Goal: Obtain resource: Obtain resource

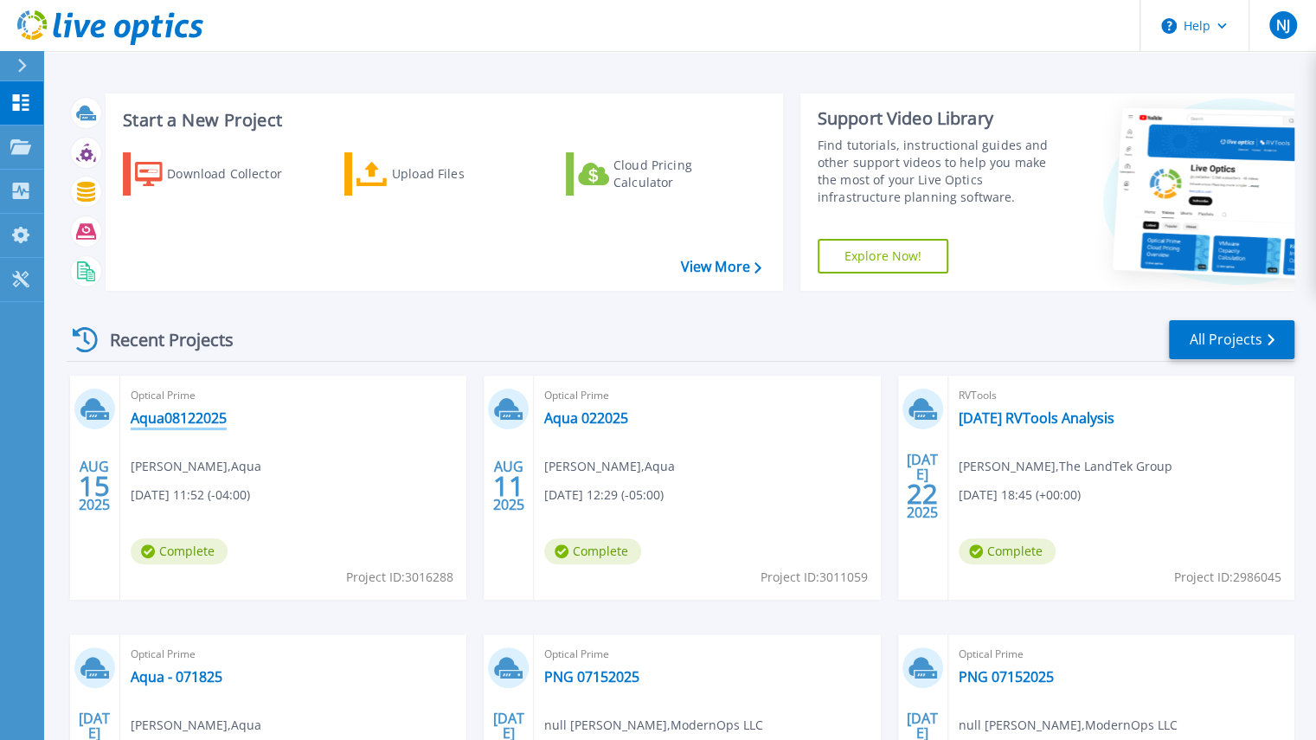
click at [189, 416] on link "Aqua08122025" at bounding box center [179, 417] width 96 height 17
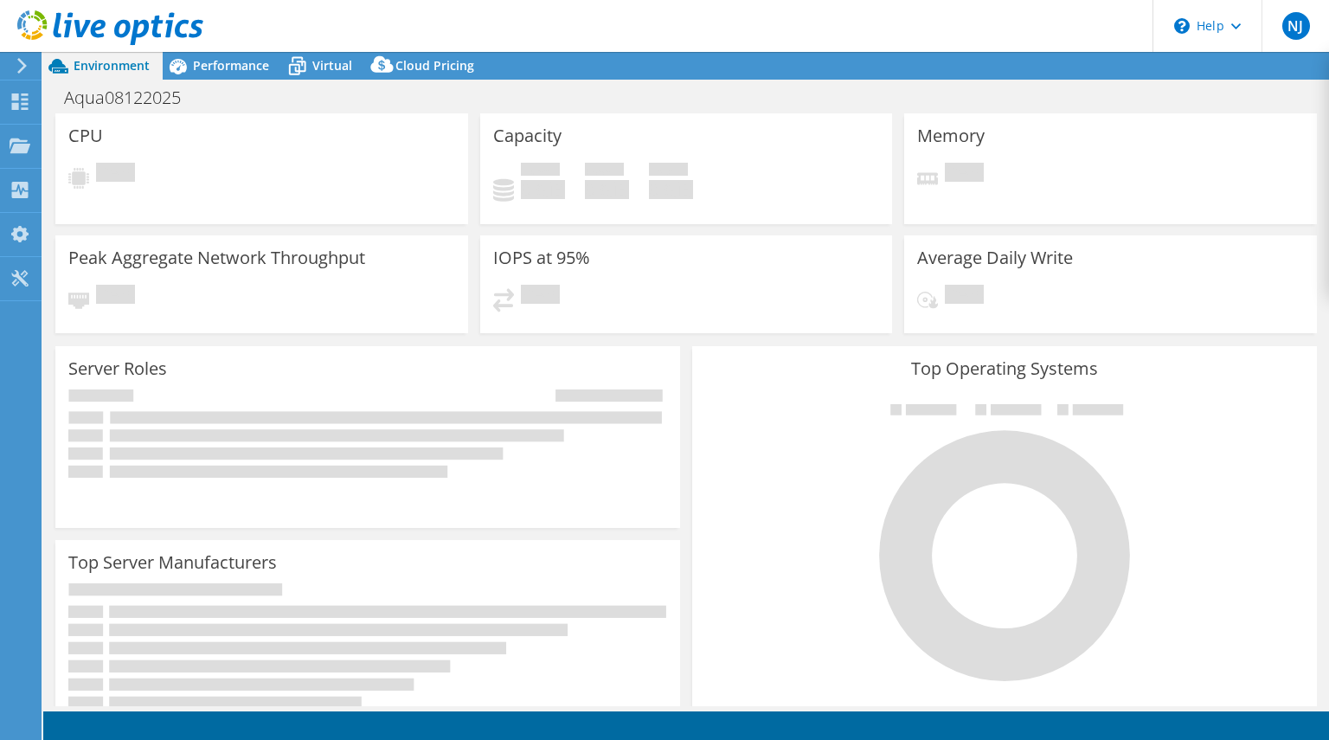
select select "USD"
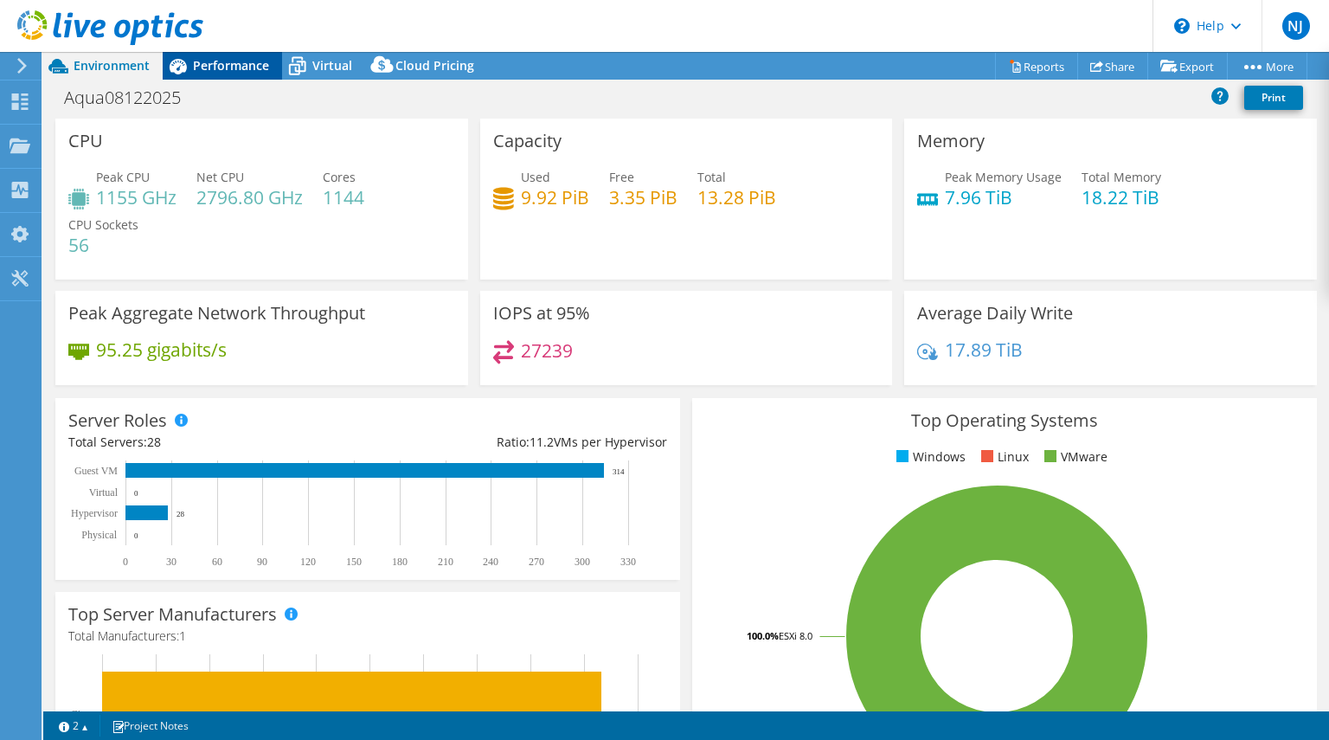
click at [213, 61] on span "Performance" at bounding box center [231, 65] width 76 height 16
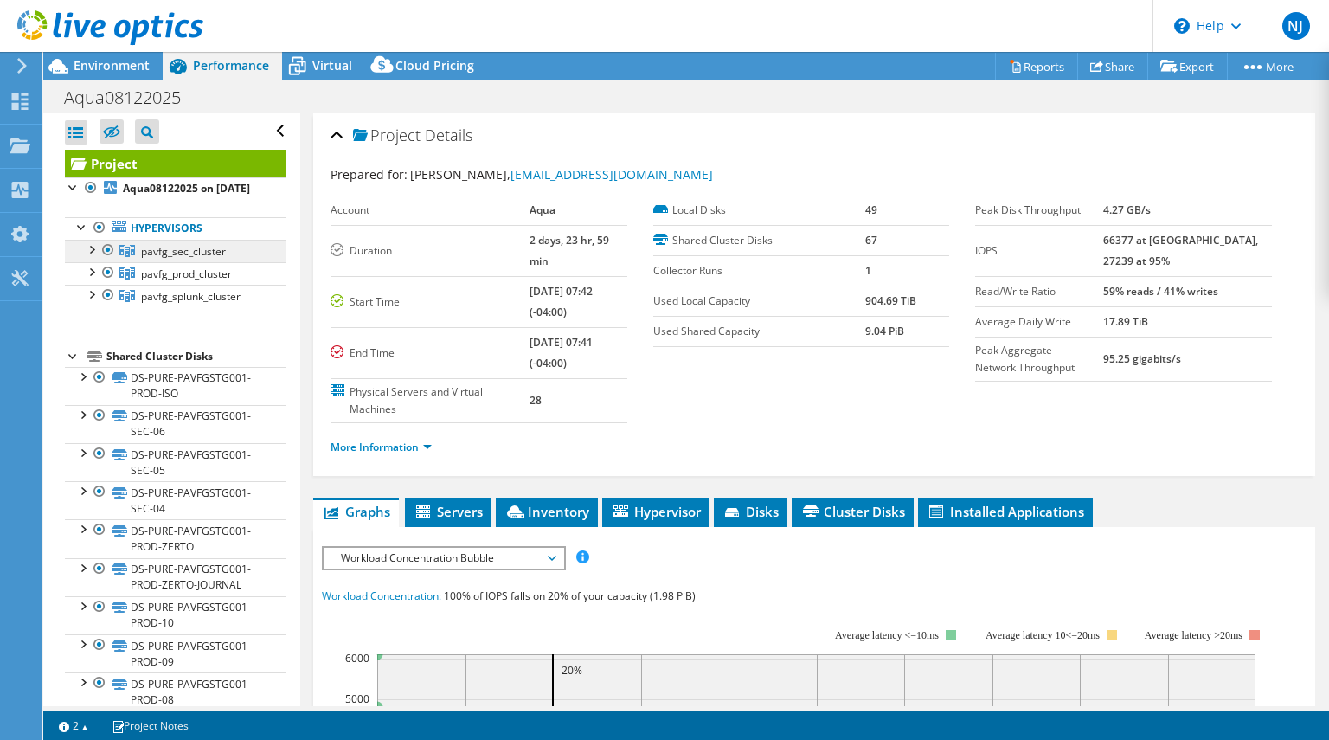
click at [171, 259] on span "pavfg_sec_cluster" at bounding box center [183, 251] width 85 height 15
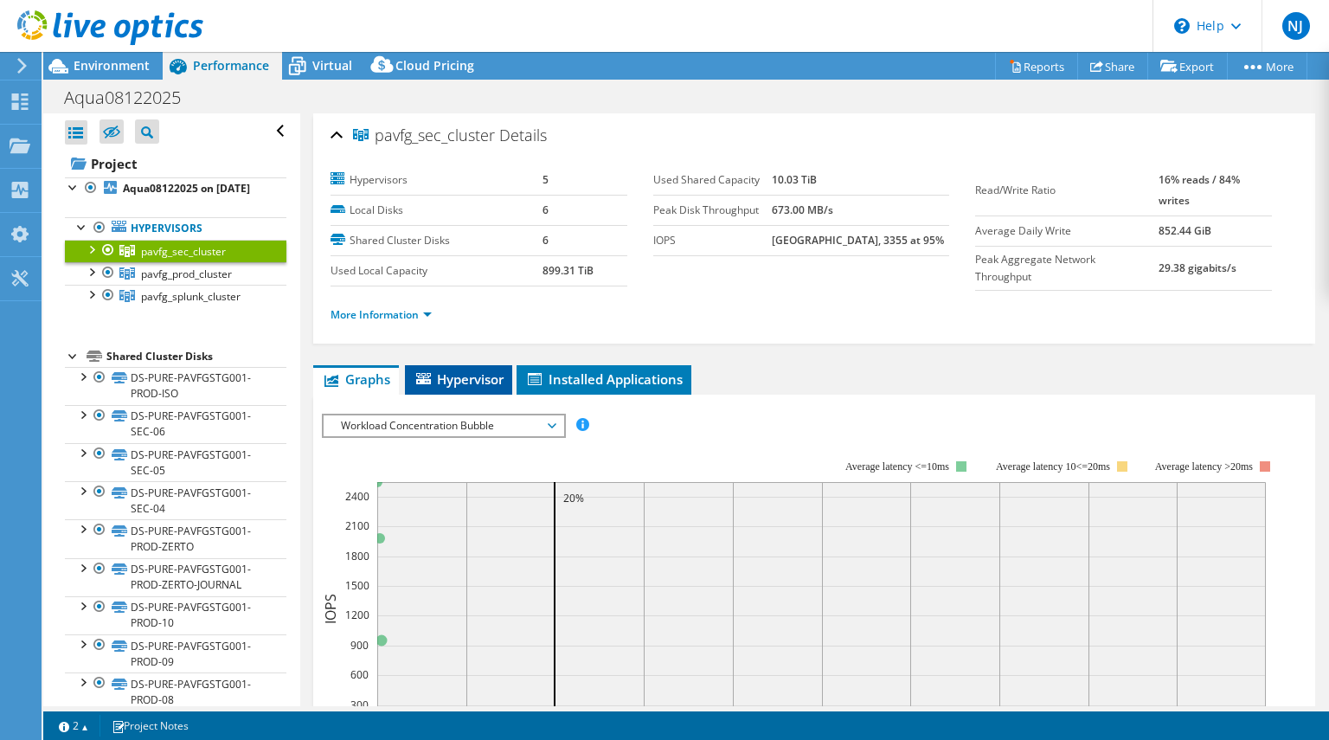
click at [472, 371] on span "Hypervisor" at bounding box center [459, 378] width 90 height 17
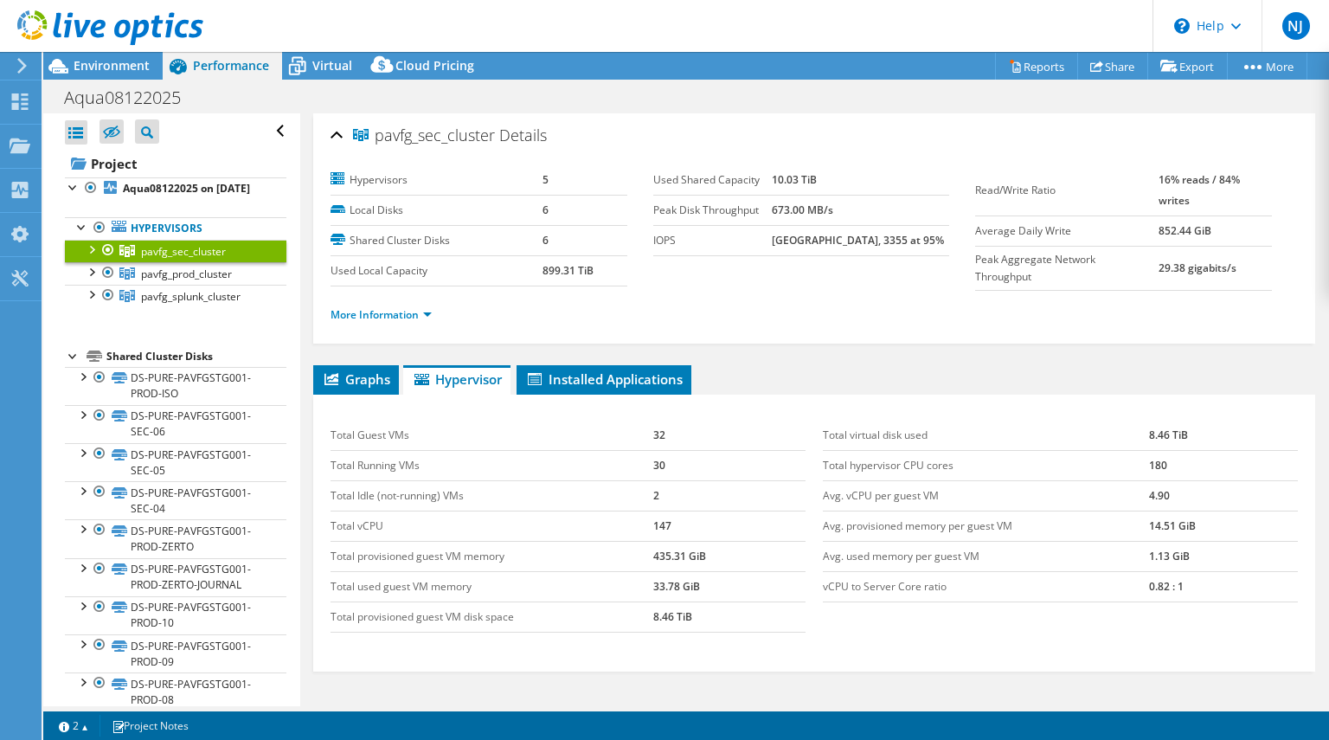
click at [95, 257] on div at bounding box center [90, 248] width 17 height 17
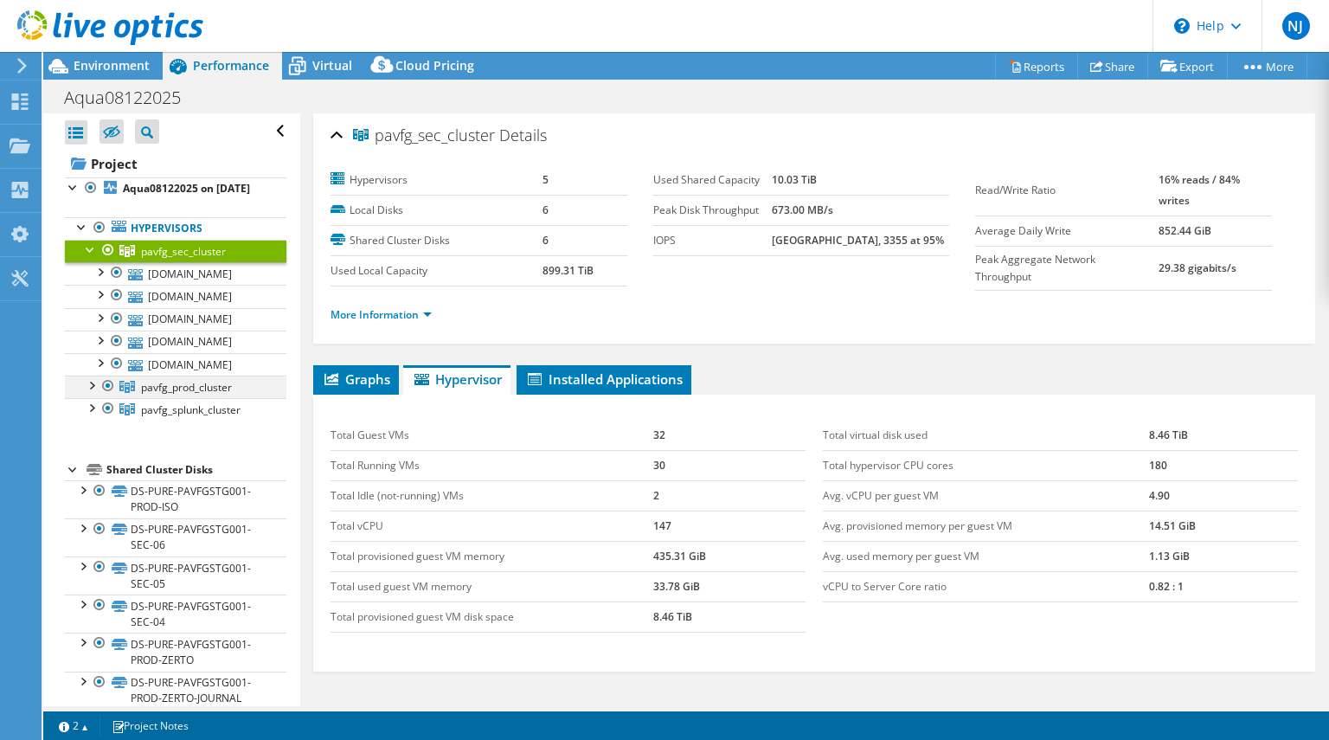
click at [93, 393] on div at bounding box center [90, 384] width 17 height 17
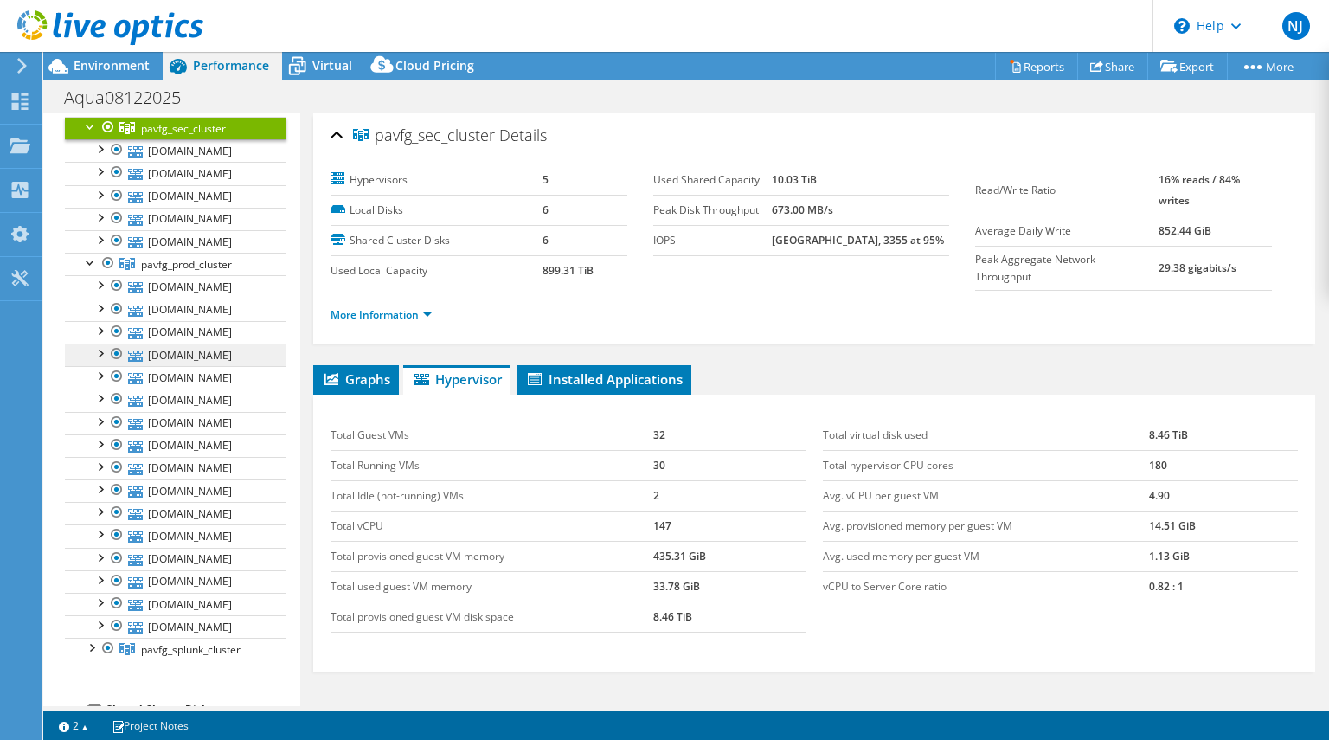
scroll to position [122, 0]
click at [91, 655] on div at bounding box center [90, 647] width 17 height 17
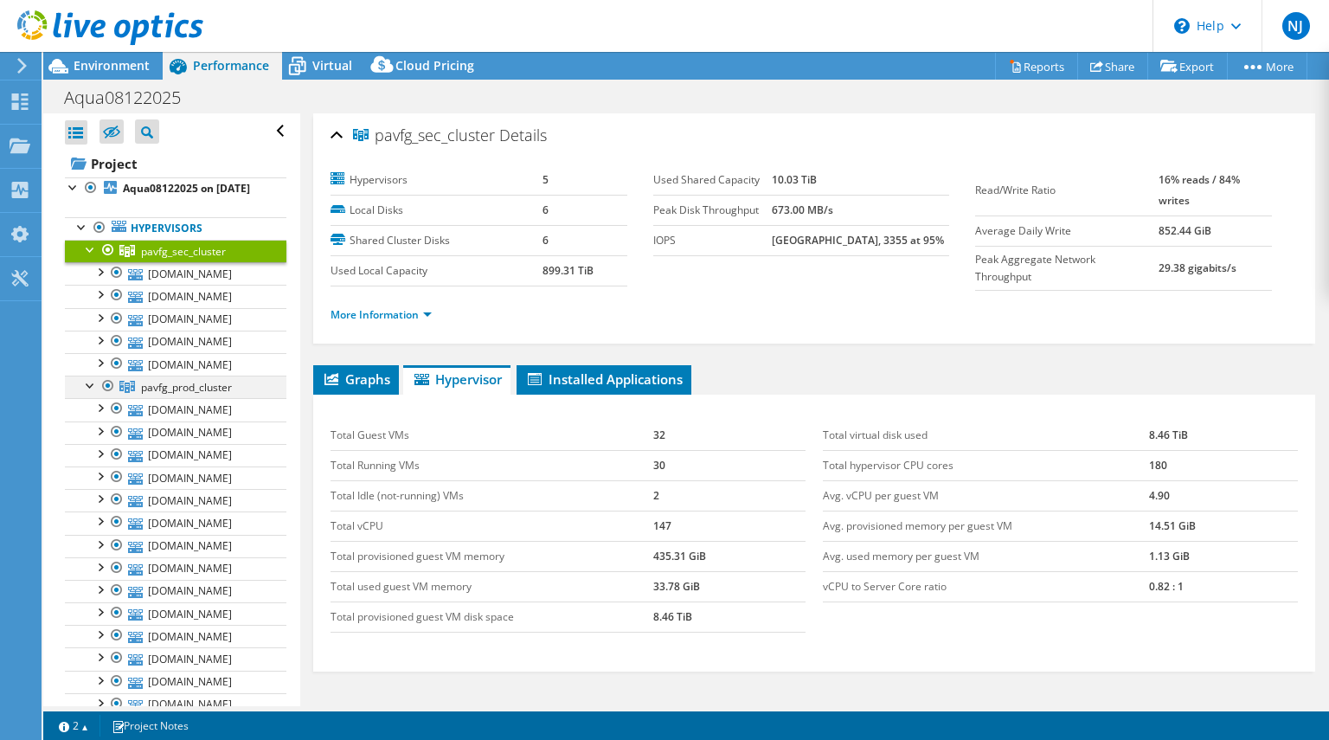
click at [107, 396] on div at bounding box center [108, 386] width 17 height 21
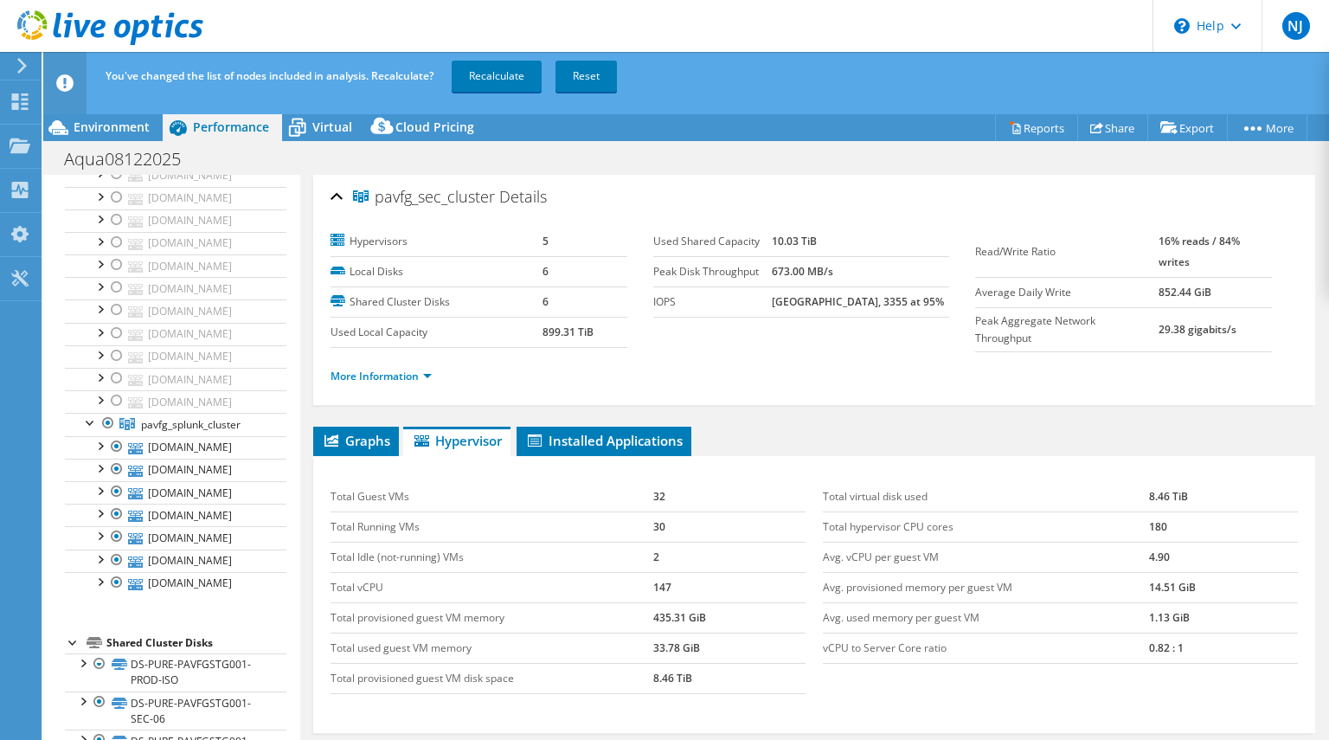
scroll to position [415, 0]
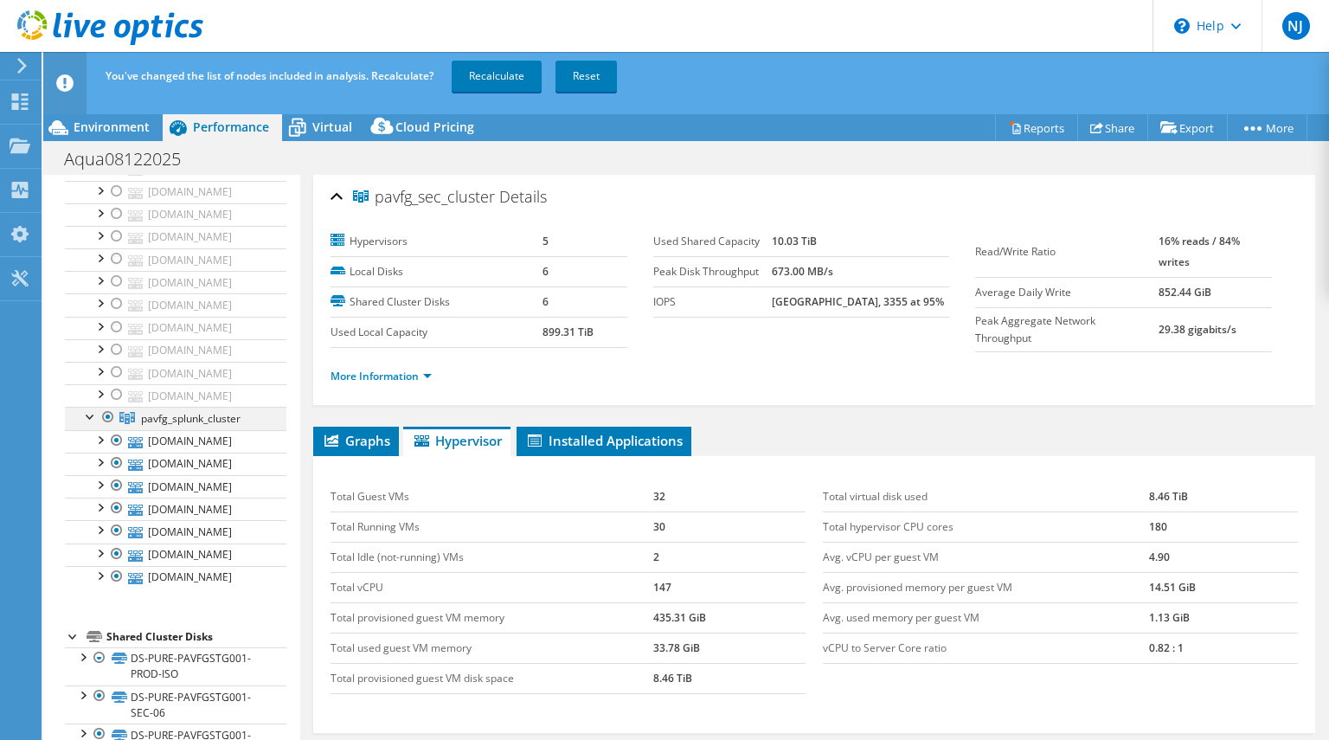
click at [107, 424] on div at bounding box center [108, 417] width 17 height 21
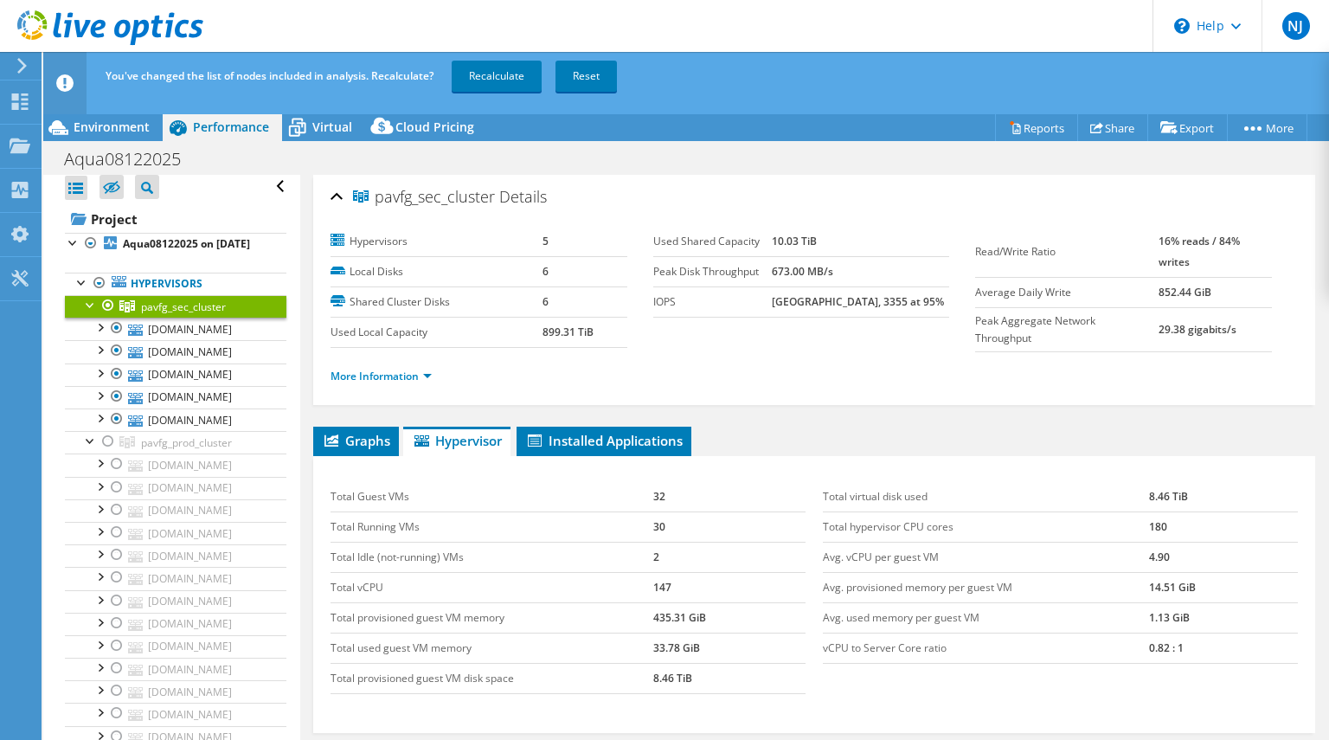
scroll to position [0, 0]
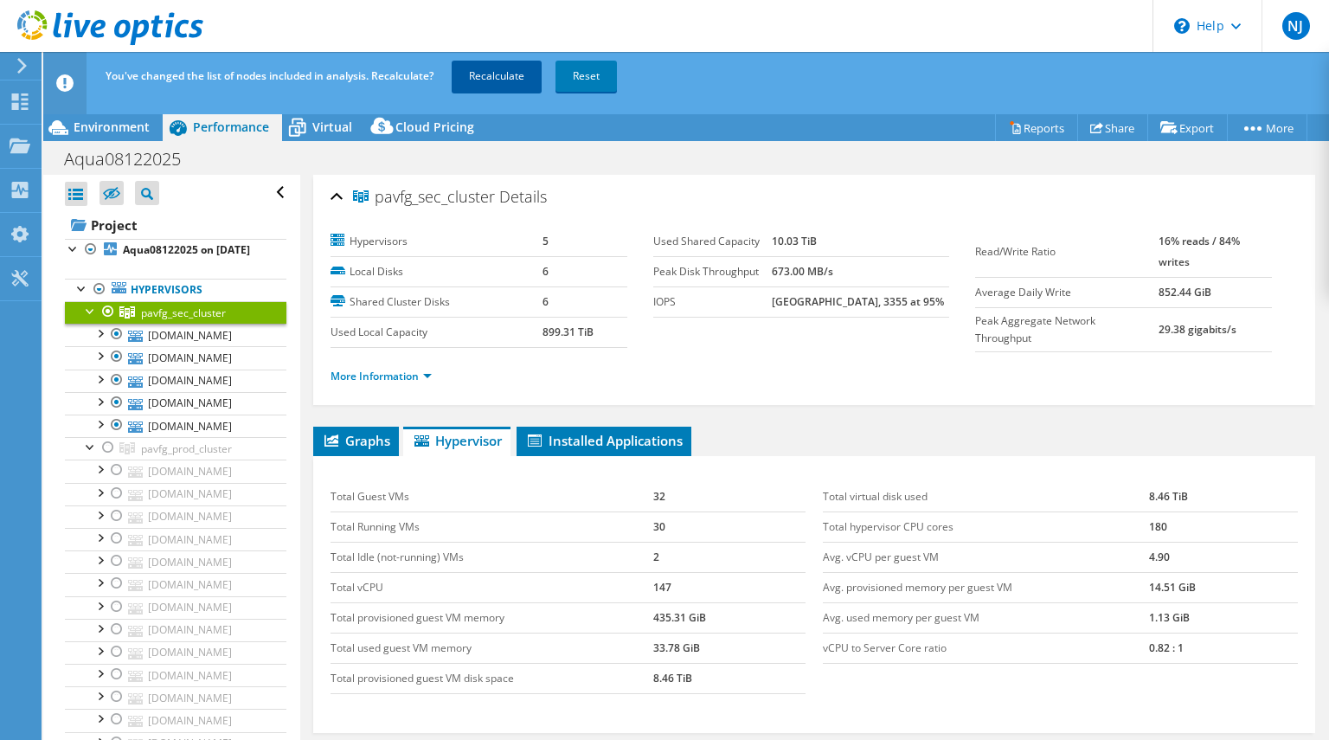
click at [507, 72] on link "Recalculate" at bounding box center [497, 76] width 90 height 31
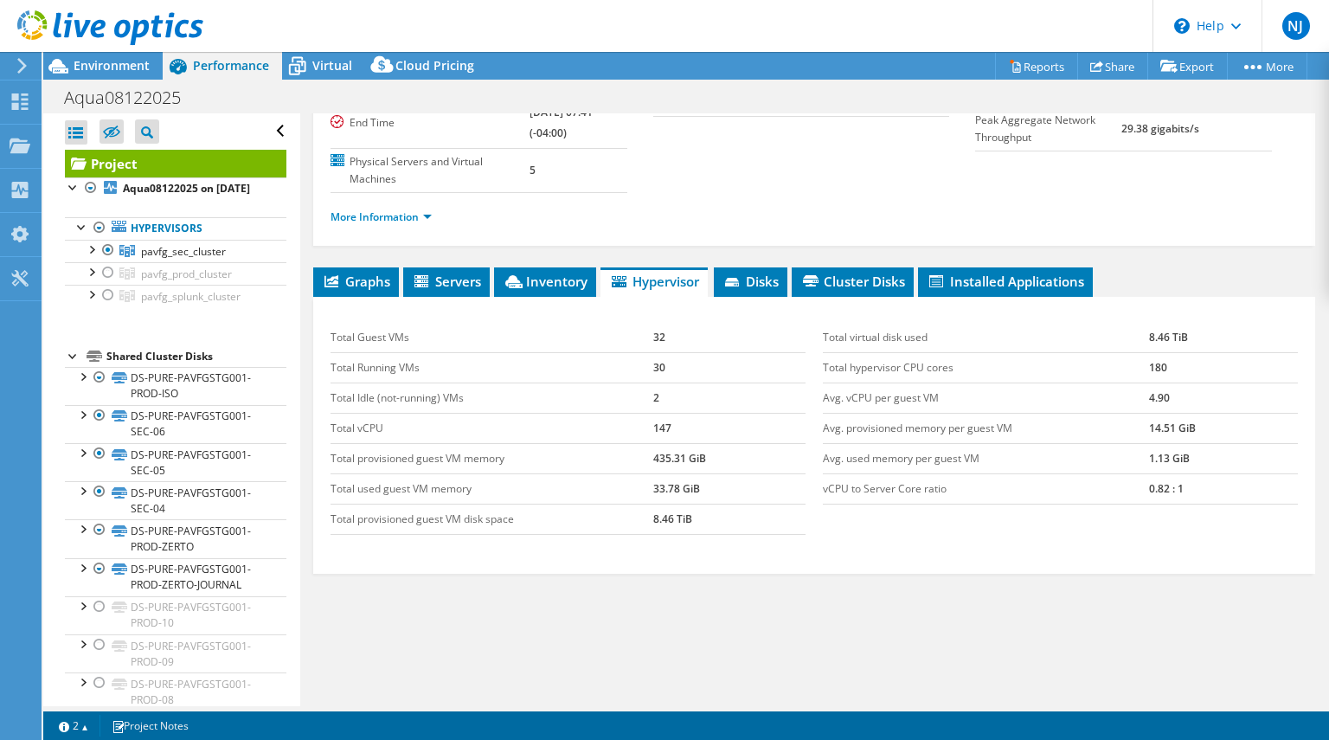
scroll to position [228, 0]
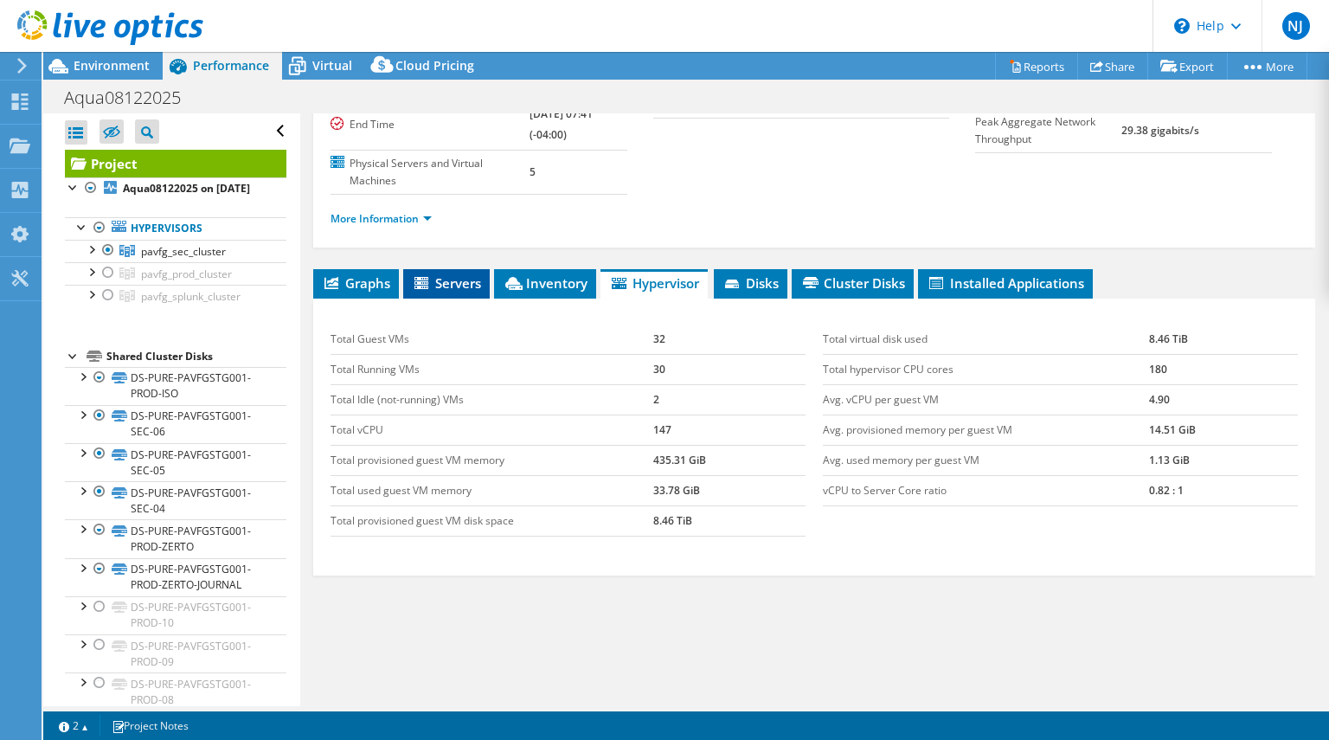
click at [470, 274] on span "Servers" at bounding box center [446, 282] width 69 height 17
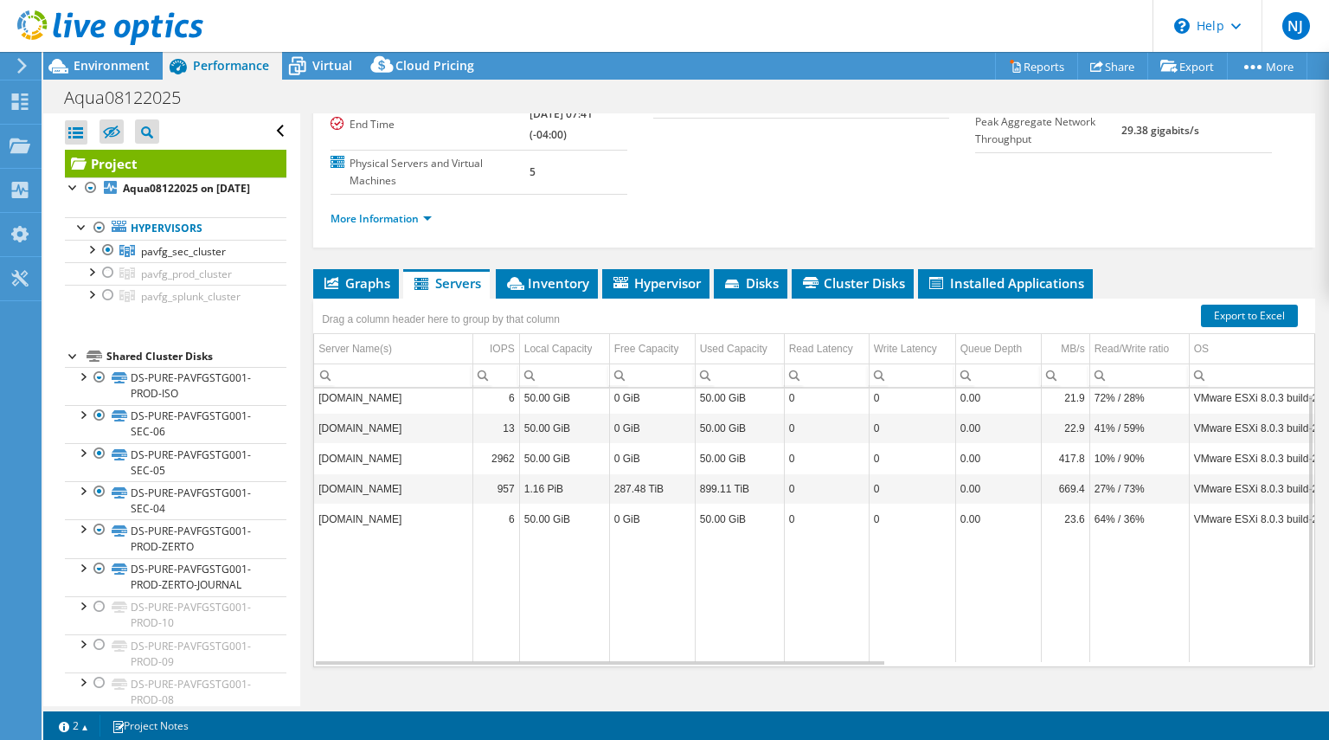
scroll to position [3, 0]
click at [568, 274] on span "Inventory" at bounding box center [546, 282] width 85 height 17
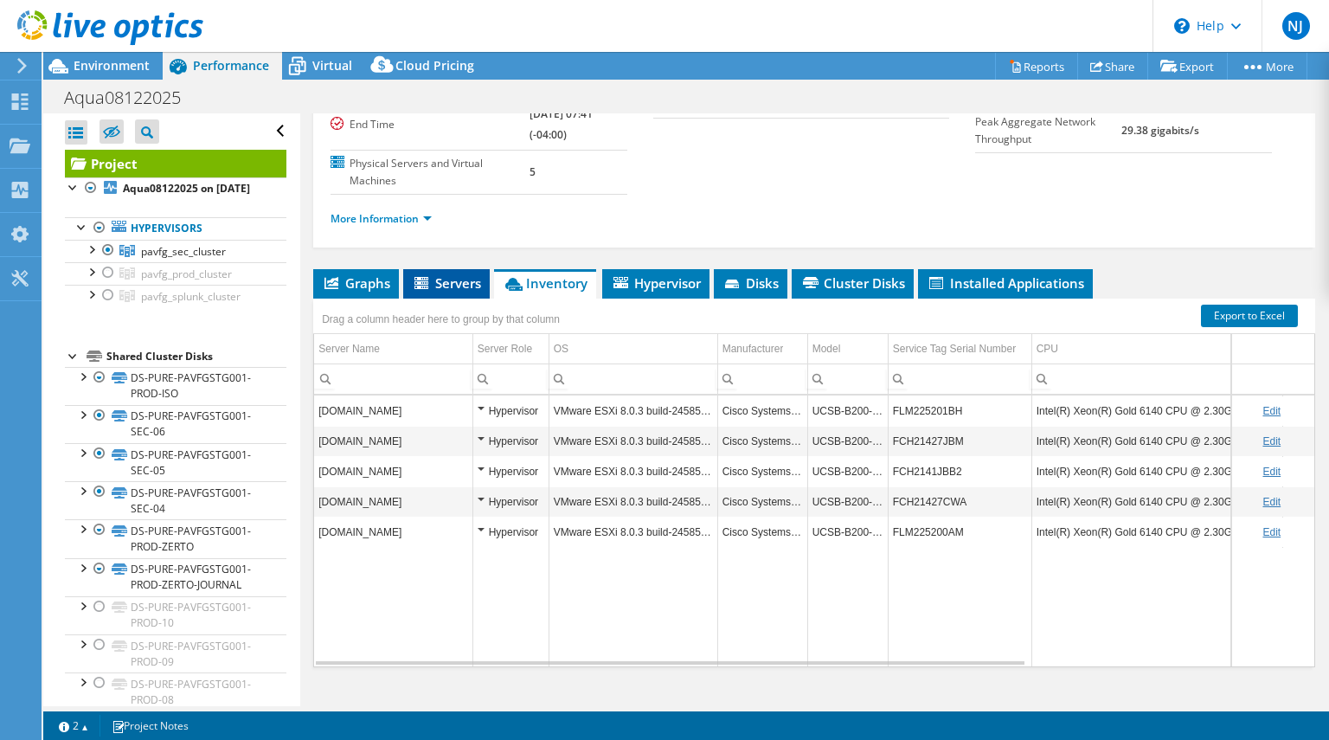
click at [455, 274] on span "Servers" at bounding box center [446, 282] width 69 height 17
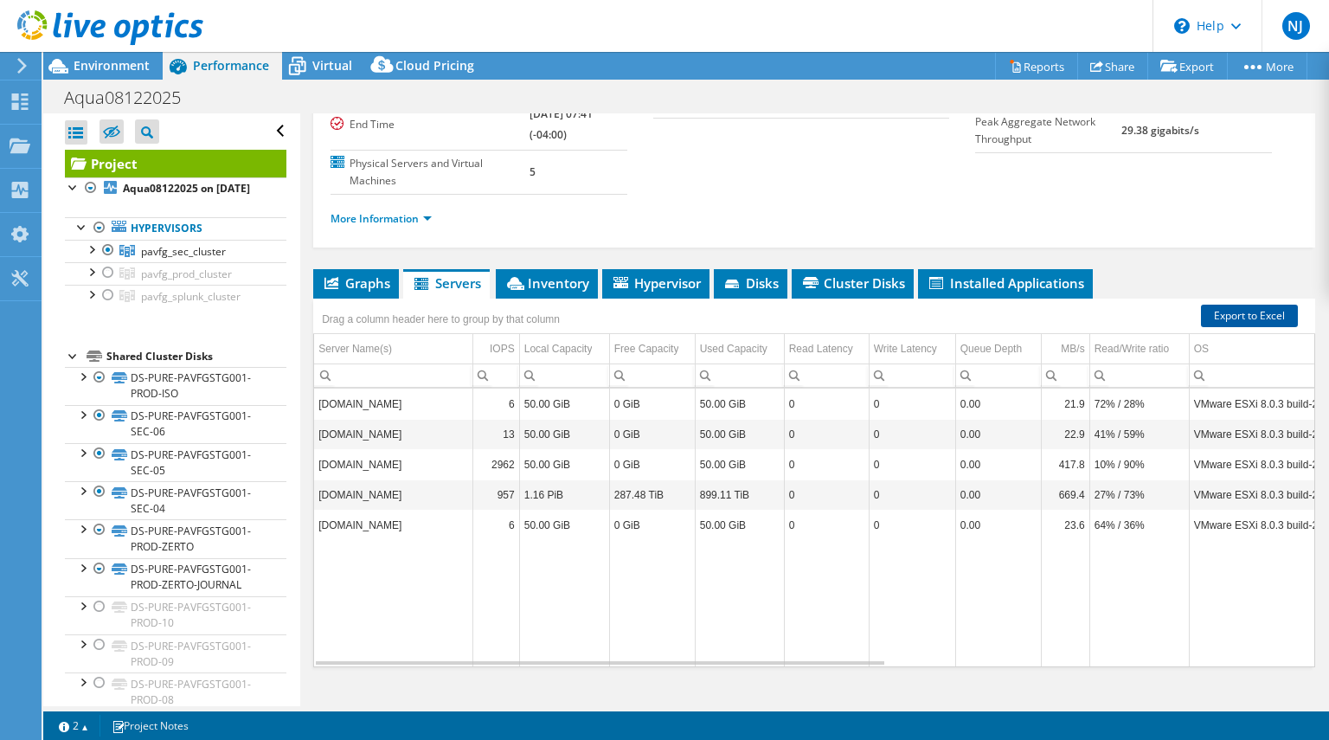
click at [1231, 305] on link "Export to Excel" at bounding box center [1249, 316] width 97 height 22
drag, startPoint x: 249, startPoint y: 268, endPoint x: 142, endPoint y: 272, distance: 107.4
click at [142, 262] on link "pavfg_sec_cluster" at bounding box center [176, 251] width 222 height 22
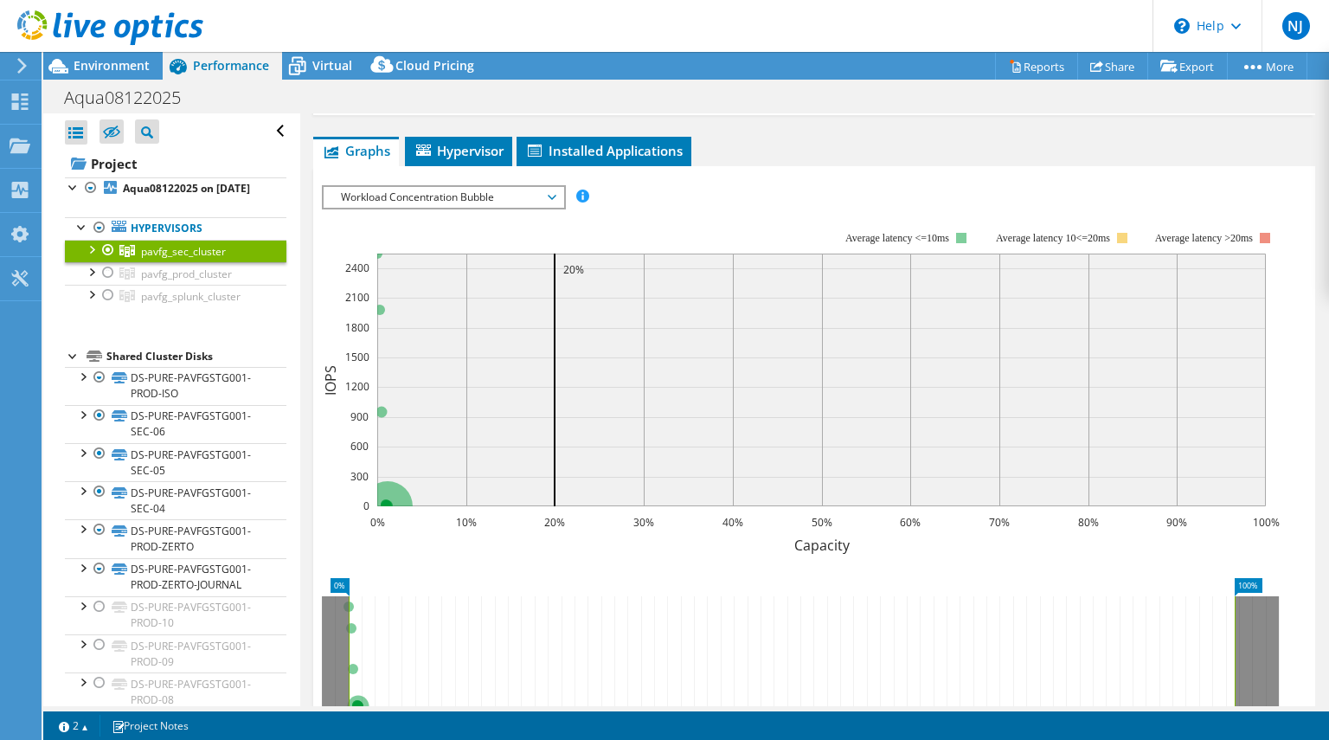
copy span "pavfg_sec_cluster"
drag, startPoint x: 250, startPoint y: 288, endPoint x: 142, endPoint y: 292, distance: 108.2
click at [142, 262] on link "pavfg_prod_cluster" at bounding box center [176, 251] width 222 height 22
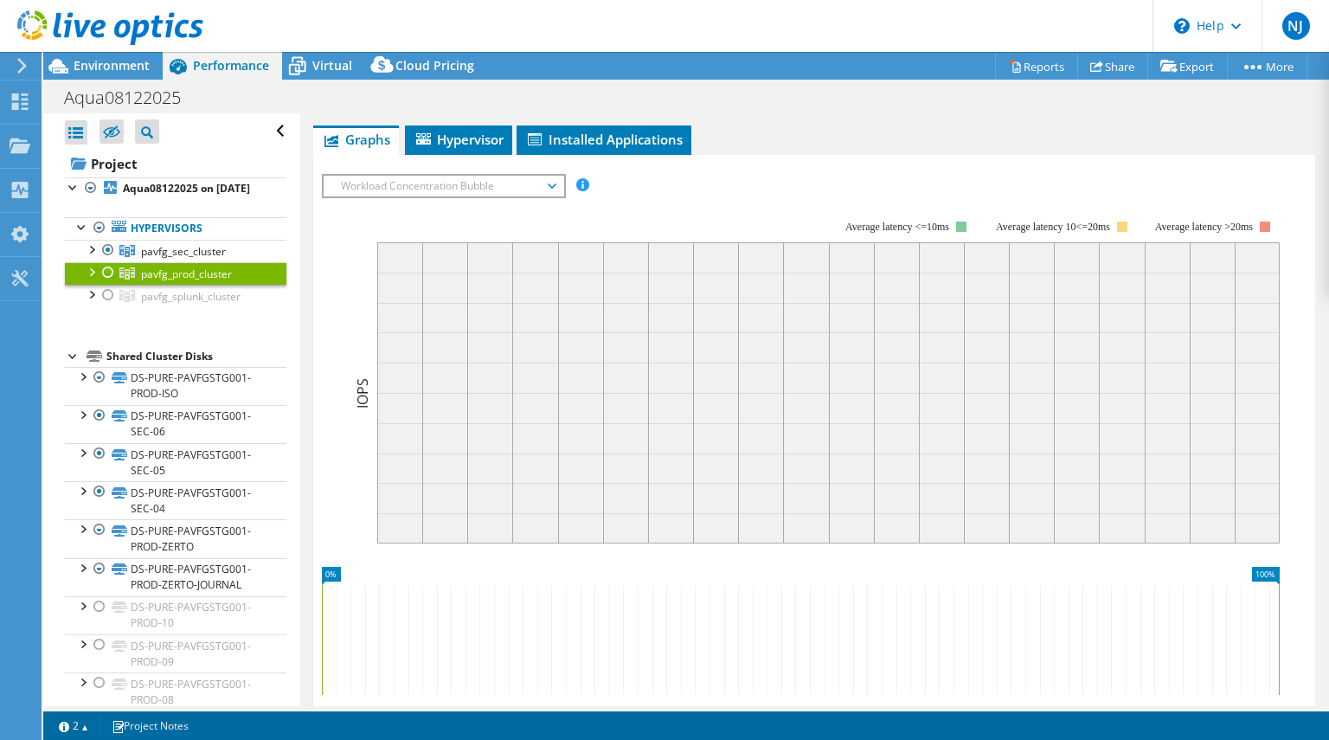
copy span "pavfg_prod_cluster"
drag, startPoint x: 254, startPoint y: 316, endPoint x: 137, endPoint y: 315, distance: 117.7
click at [137, 262] on link "pavfg_splunk_cluster" at bounding box center [176, 251] width 222 height 22
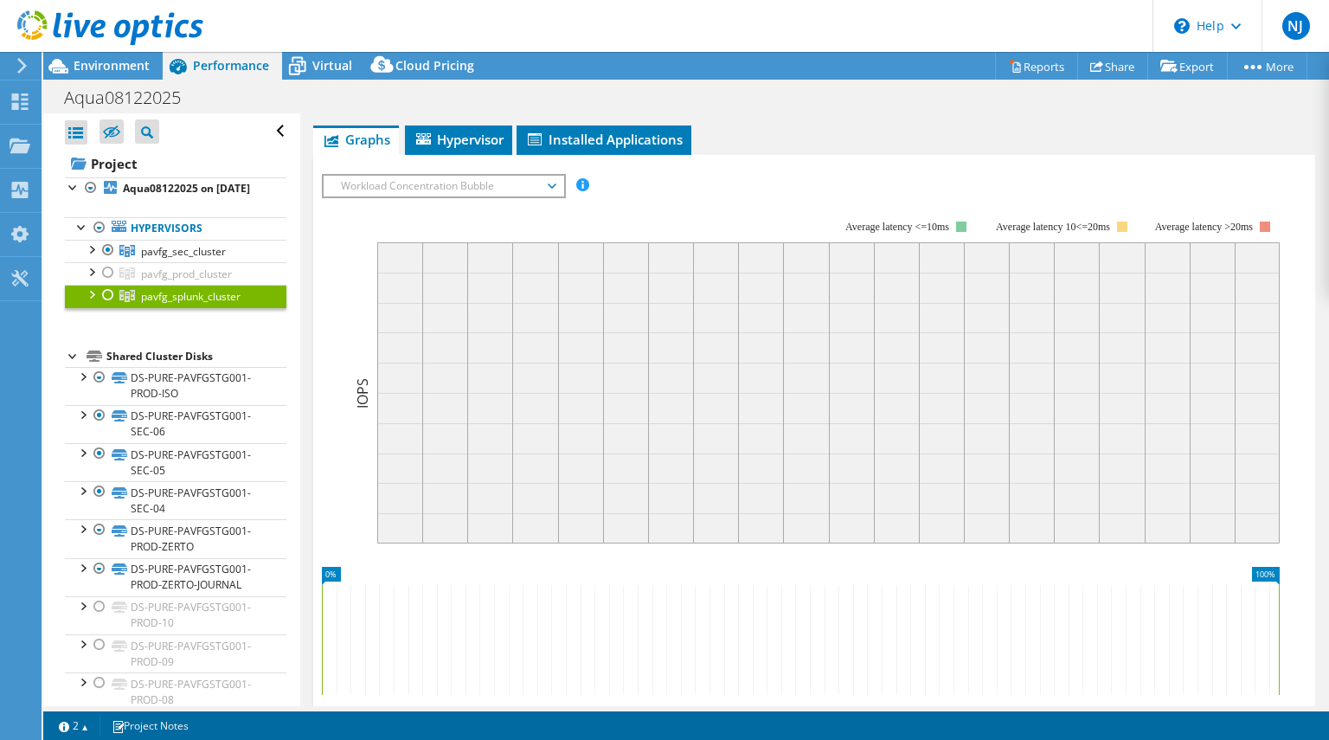
copy span "pavfg_splunk_cluster"
